Goal: Information Seeking & Learning: Learn about a topic

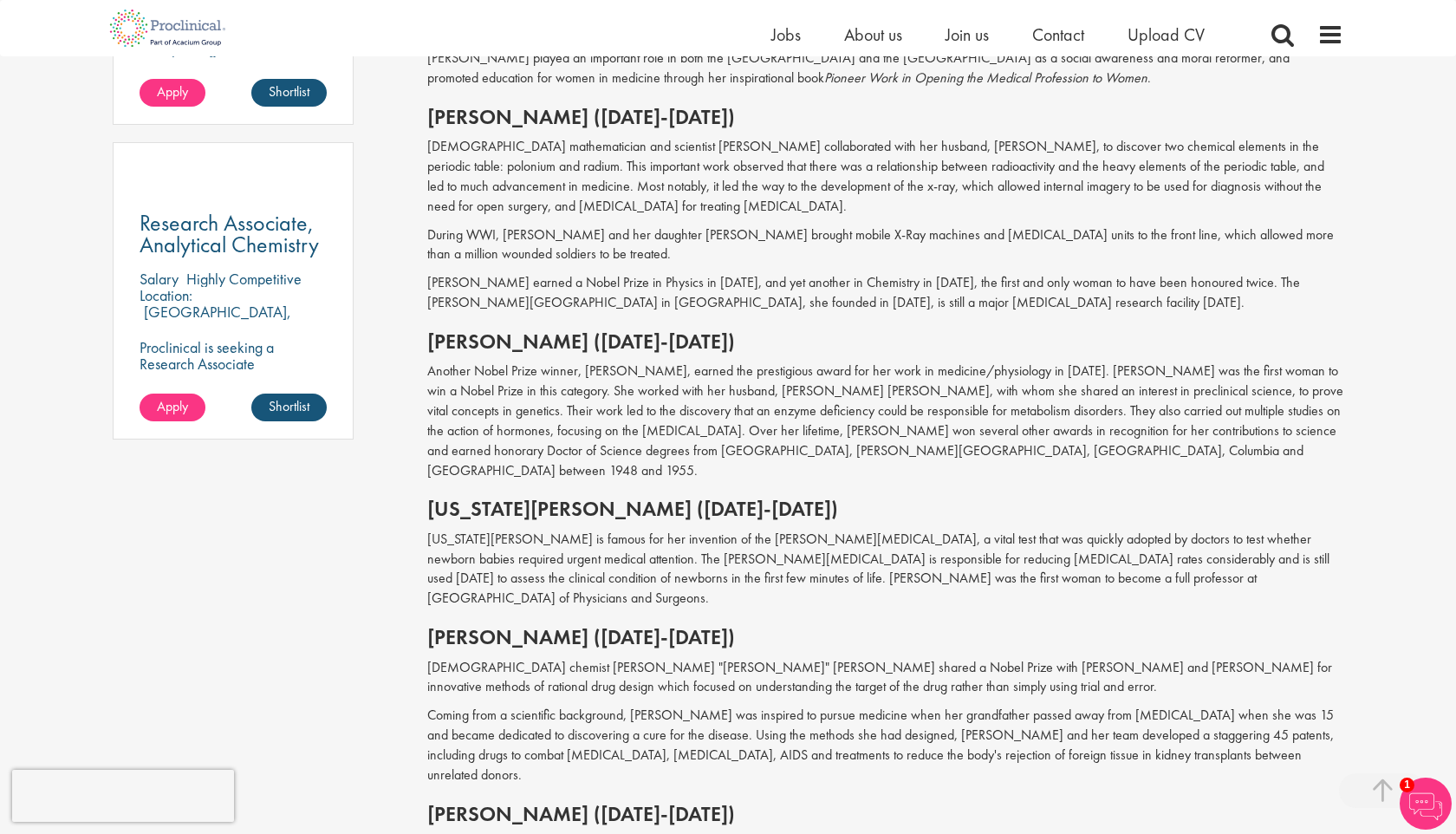
scroll to position [1210, 0]
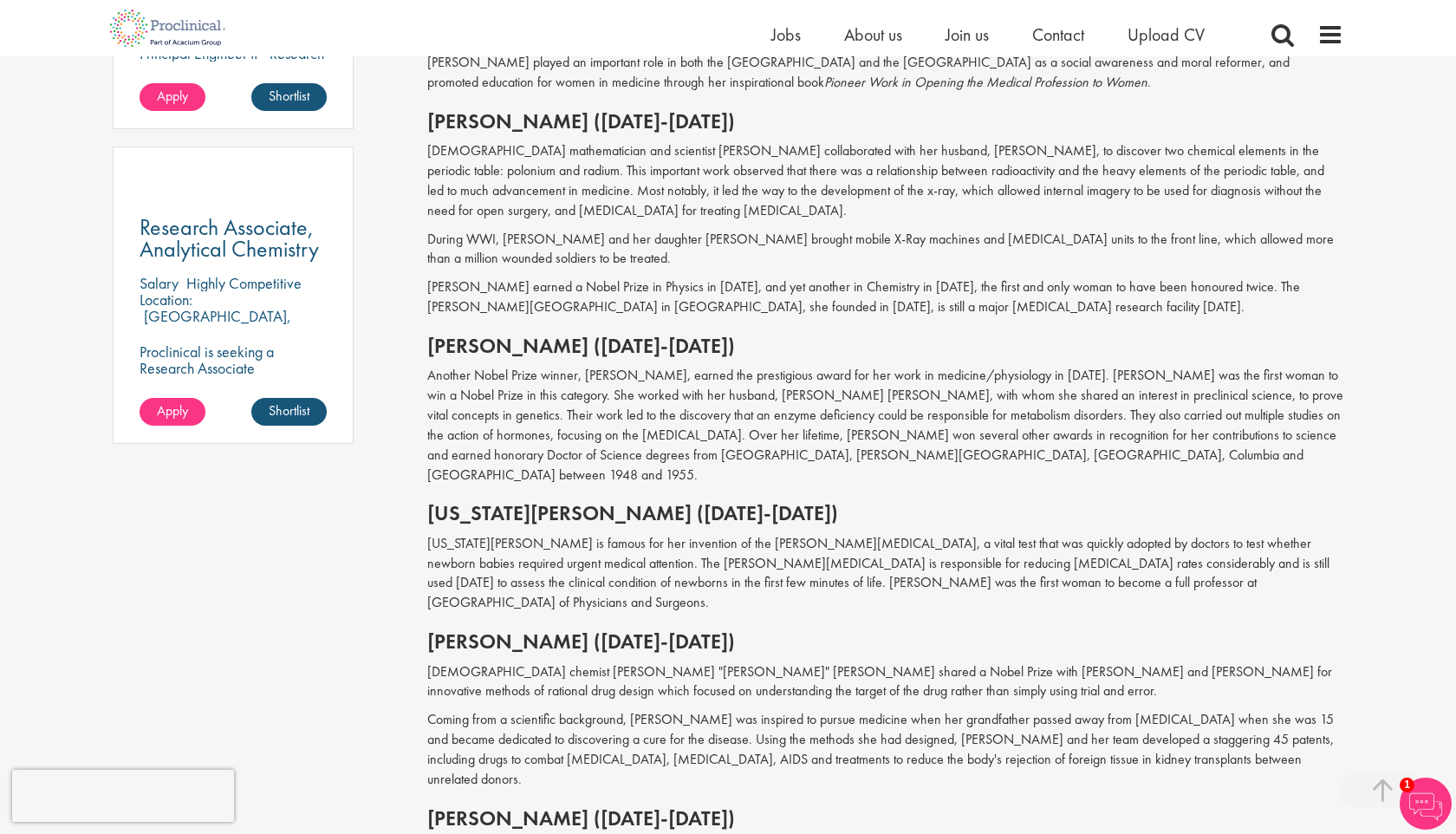
drag, startPoint x: 434, startPoint y: 322, endPoint x: 545, endPoint y: 332, distance: 111.4
click at [546, 335] on h2 "[PERSON_NAME] ([DATE]-[DATE])" at bounding box center [886, 346] width 917 height 23
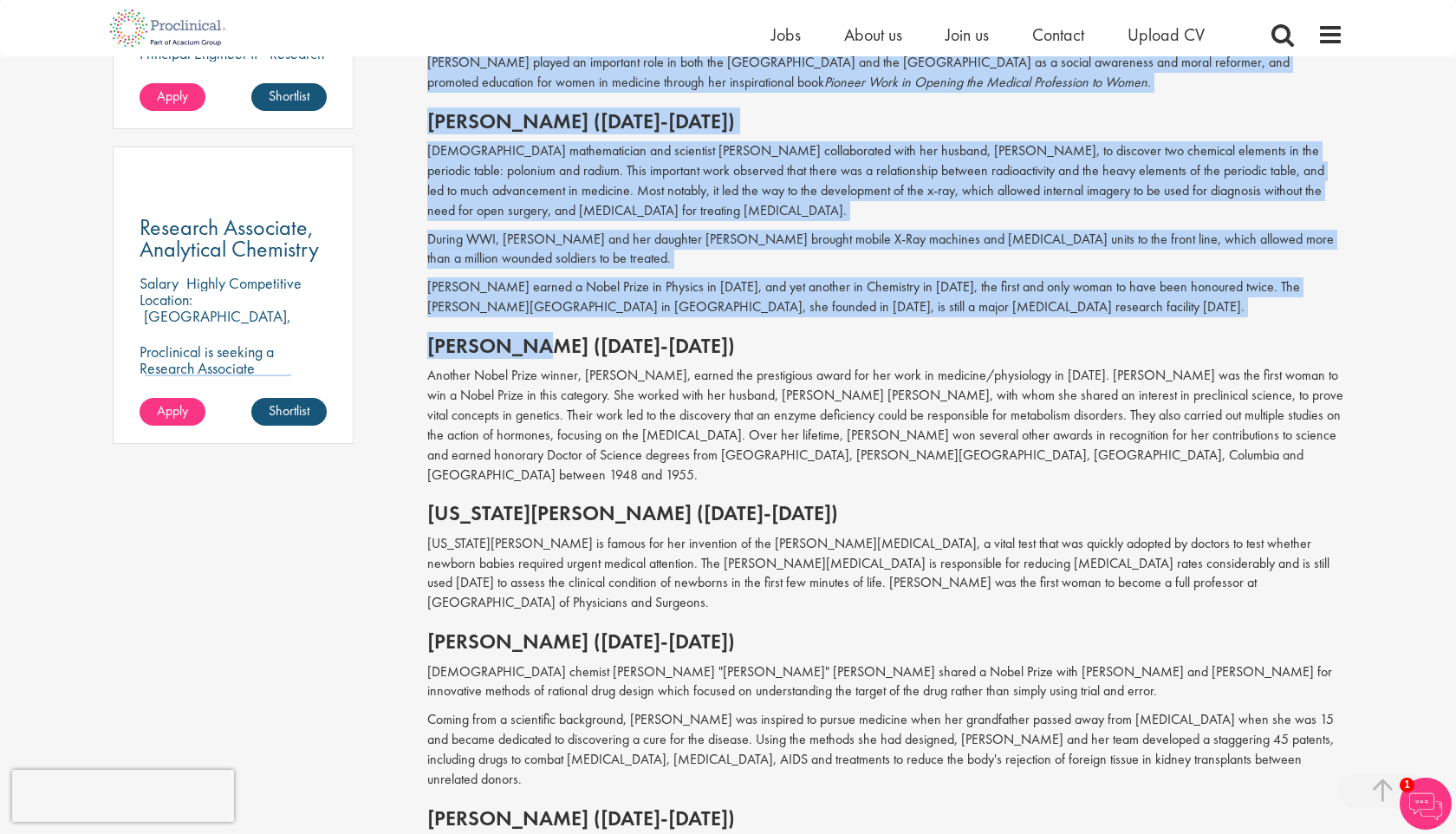
drag, startPoint x: 539, startPoint y: 323, endPoint x: 405, endPoint y: 320, distance: 134.0
click at [405, 321] on div "Content types Quizzes Blogs Guidebooks Videos Infographics Case studies Press r…" at bounding box center [728, 361] width 1257 height 2772
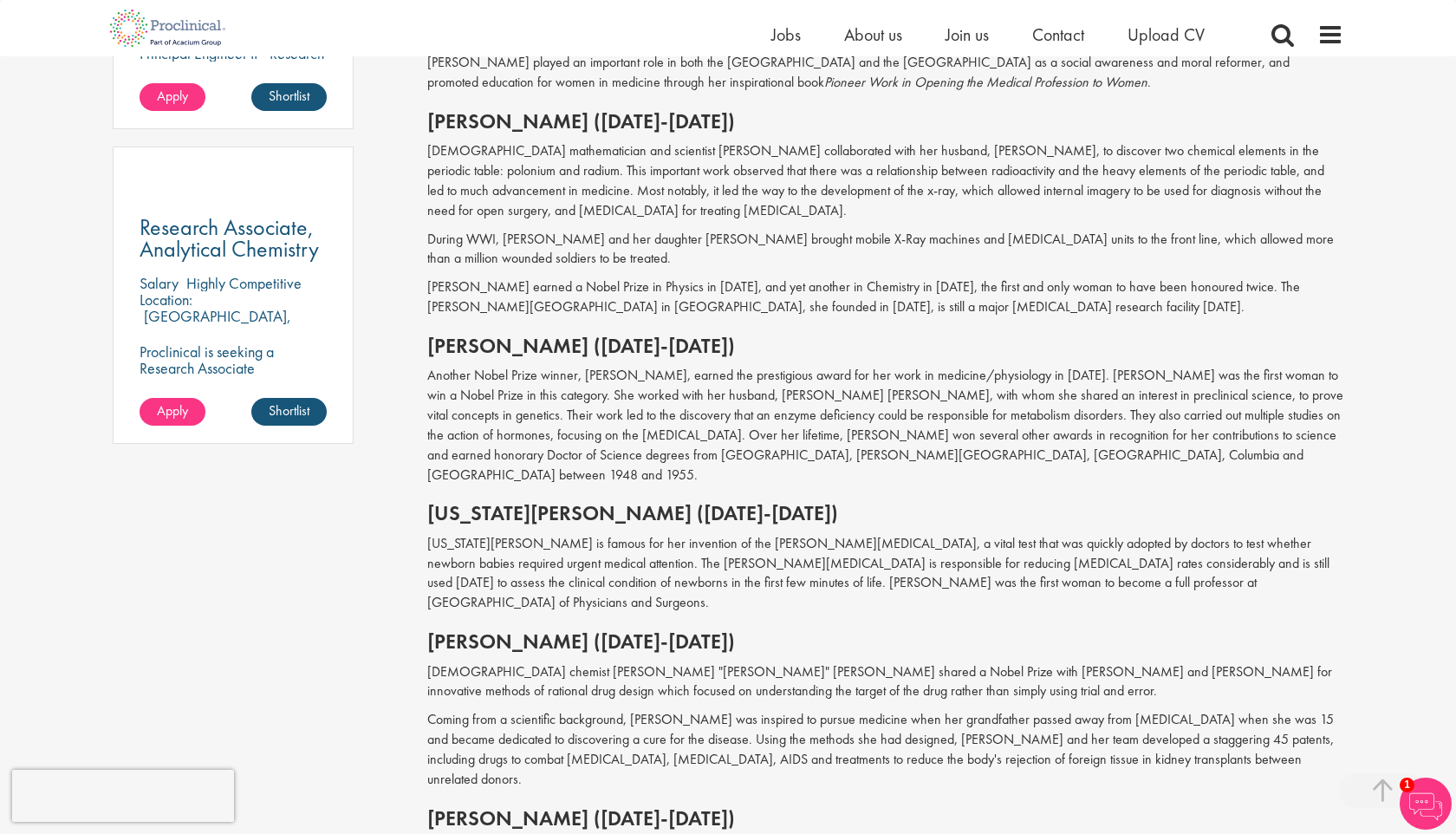
click at [449, 335] on h2 "[PERSON_NAME] ([DATE]-[DATE])" at bounding box center [886, 346] width 917 height 23
drag, startPoint x: 424, startPoint y: 324, endPoint x: 534, endPoint y: 333, distance: 110.4
click at [538, 336] on div "The 10 most influential women in the history of medicine our consultant managin…" at bounding box center [886, 362] width 943 height 2755
copy h2 "[PERSON_NAME]"
click at [379, 639] on div "Content types Quizzes Blogs Guidebooks Videos Infographics Case studies Press r…" at bounding box center [728, 361] width 1257 height 2772
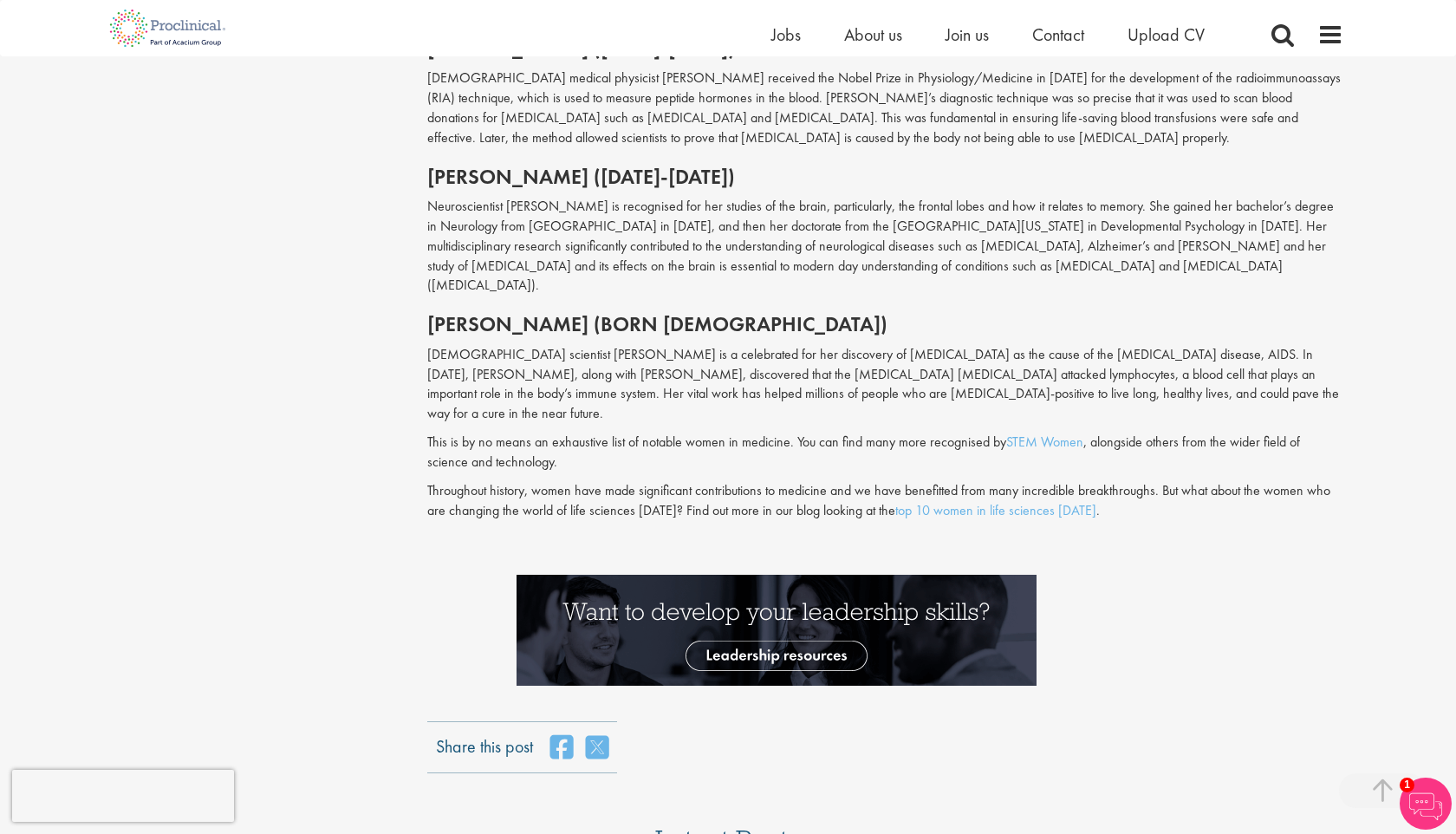
scroll to position [2173, 0]
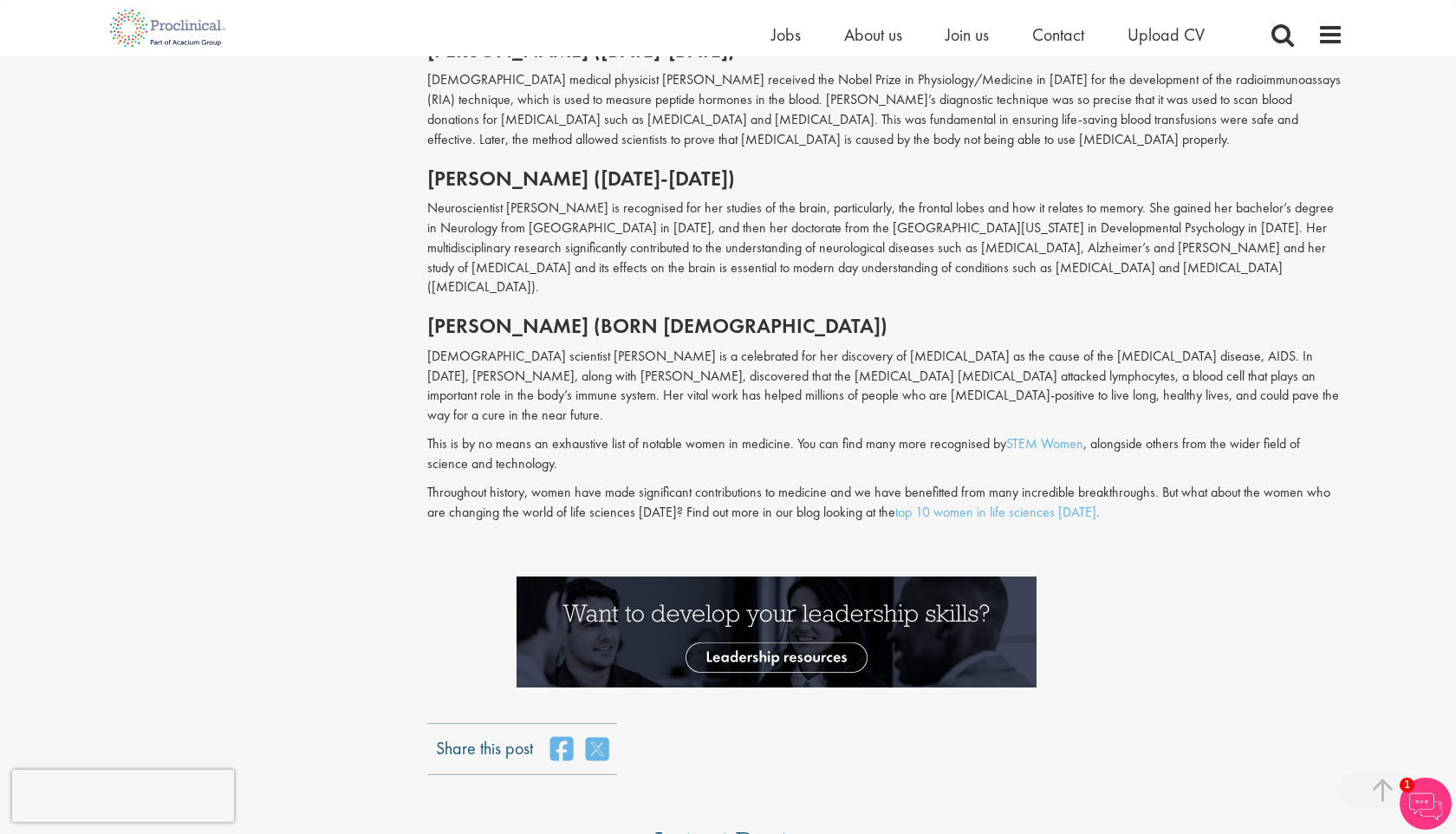
drag, startPoint x: 429, startPoint y: 206, endPoint x: 696, endPoint y: 214, distance: 267.1
click at [697, 315] on h2 "[PERSON_NAME] (born [DEMOGRAPHIC_DATA])" at bounding box center [886, 326] width 917 height 23
copy h2 "[PERSON_NAME]"
